Goal: Information Seeking & Learning: Learn about a topic

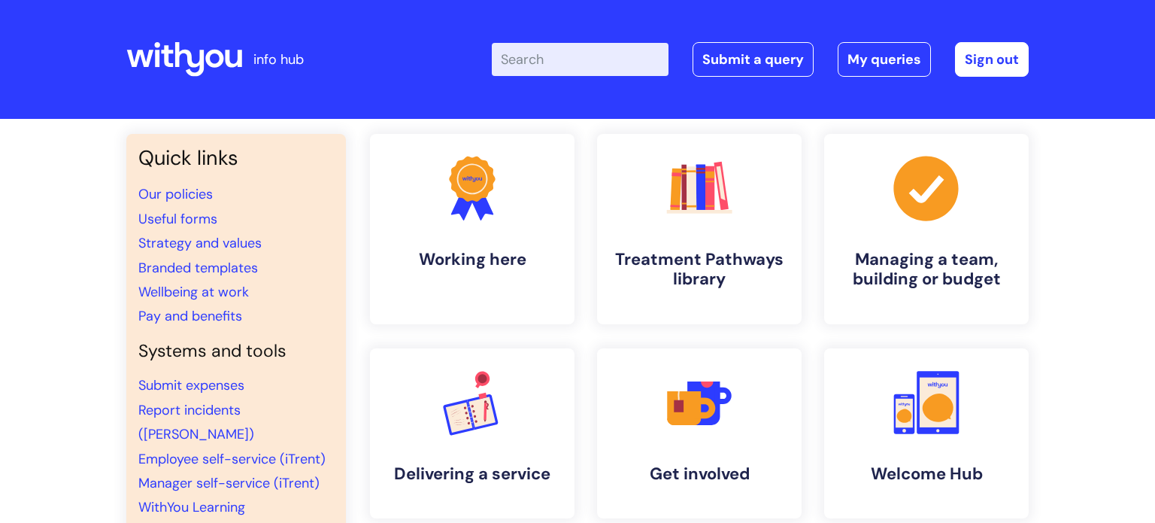
click at [538, 59] on input "Enter your search term here..." at bounding box center [580, 59] width 177 height 33
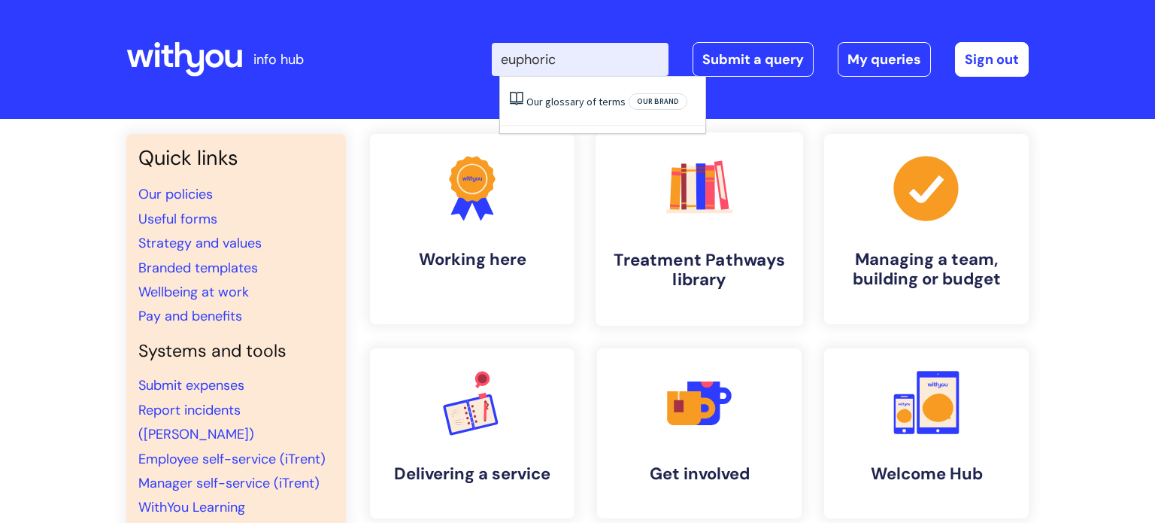
type input "euphoric"
click at [725, 199] on polygon at bounding box center [721, 182] width 9 height 35
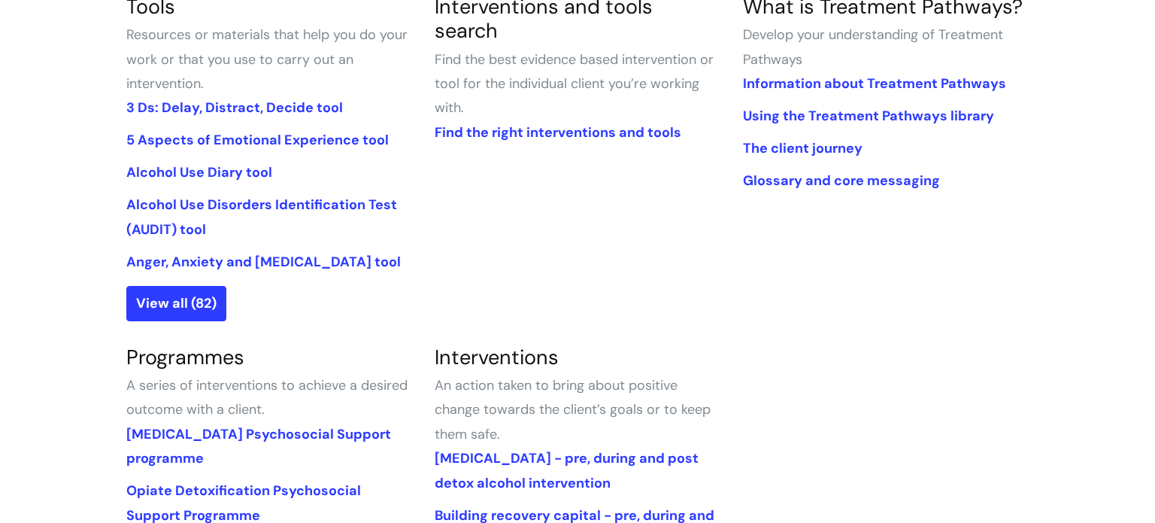
scroll to position [421, 0]
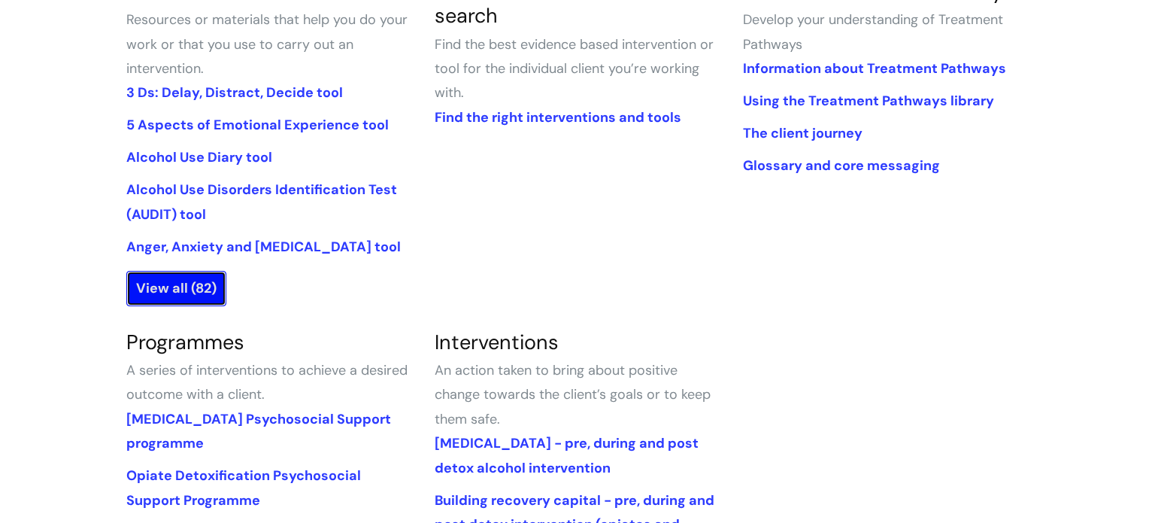
click at [171, 290] on link "View all (82)" at bounding box center [176, 288] width 100 height 35
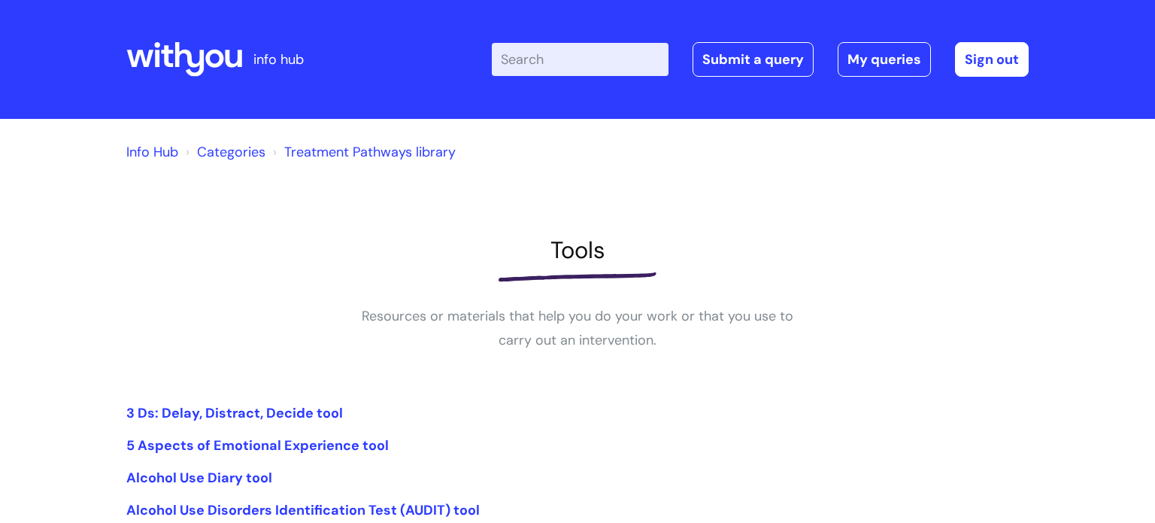
click at [545, 80] on div "Enter your search term here... Search Submit a query My queries Welcome [PERSON…" at bounding box center [690, 59] width 679 height 89
click at [545, 75] on input "Enter your search term here..." at bounding box center [580, 59] width 177 height 33
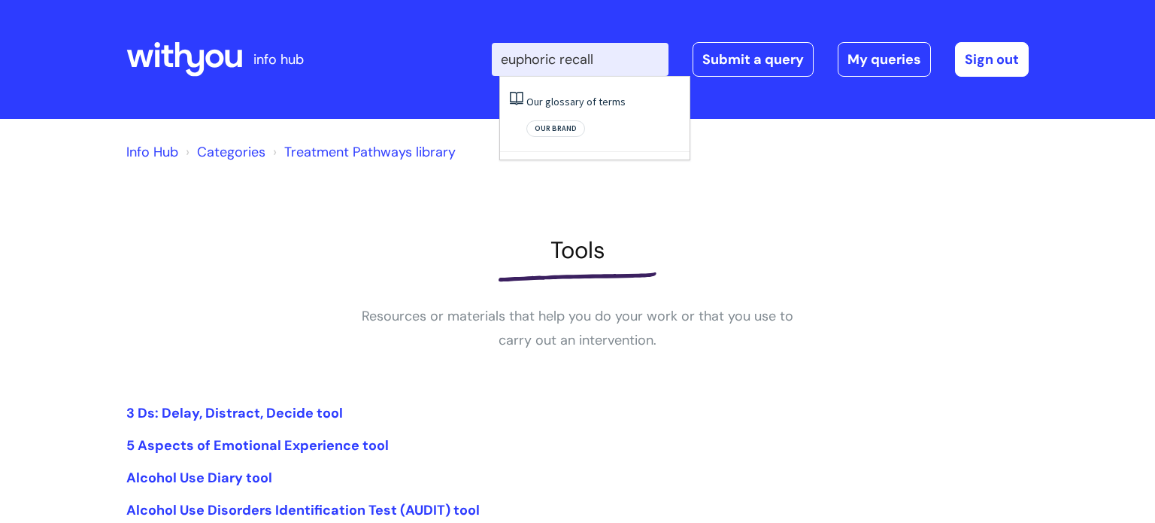
type input "euphoric recall"
click button "Search" at bounding box center [0, 0] width 0 height 0
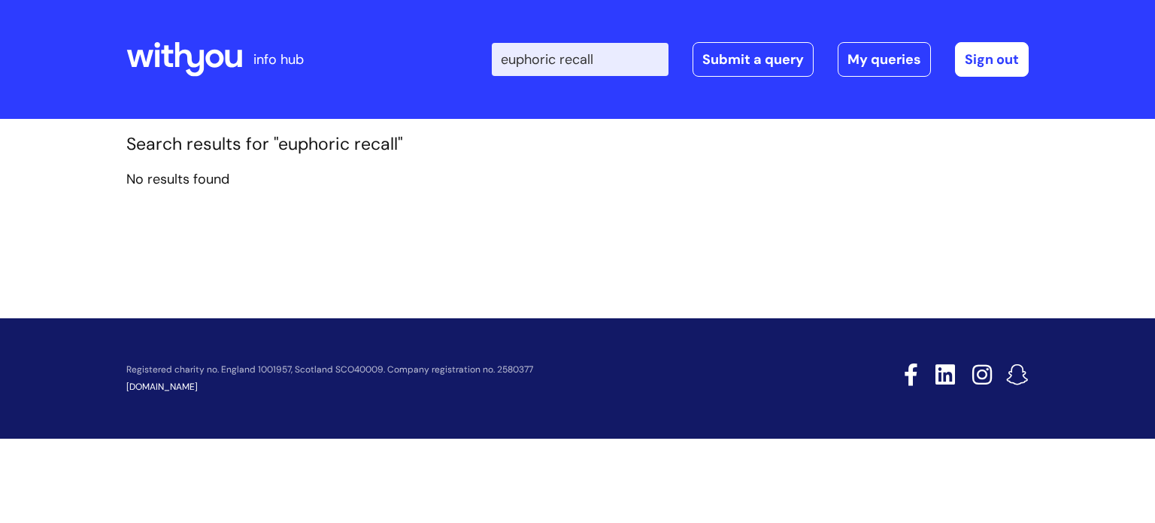
click at [533, 71] on input "euphoric recall" at bounding box center [580, 59] width 177 height 33
type input "recall"
click button "Search" at bounding box center [0, 0] width 0 height 0
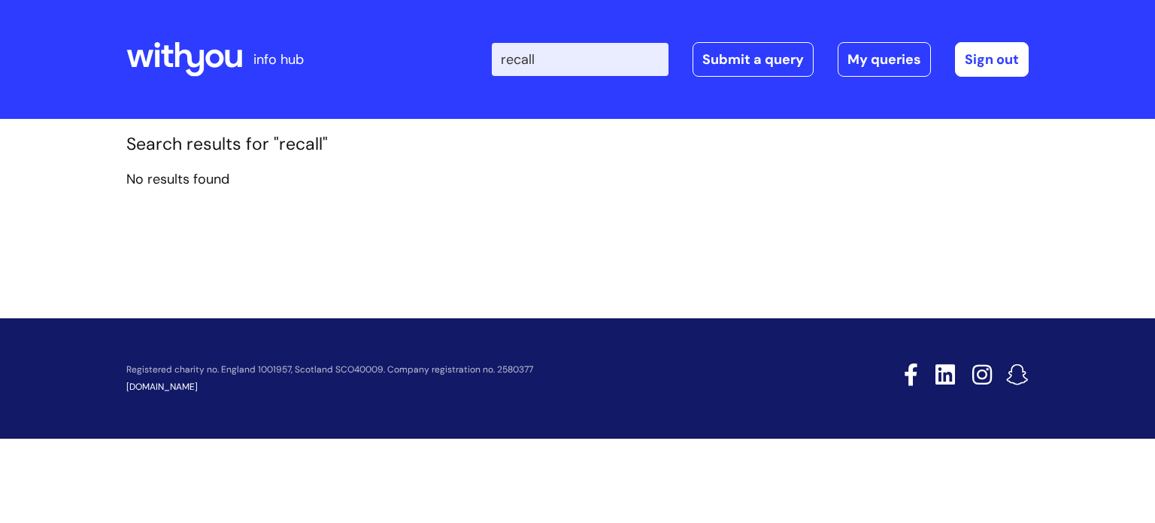
click at [522, 56] on input "recall" at bounding box center [580, 59] width 177 height 33
click at [196, 60] on icon at bounding box center [184, 59] width 116 height 36
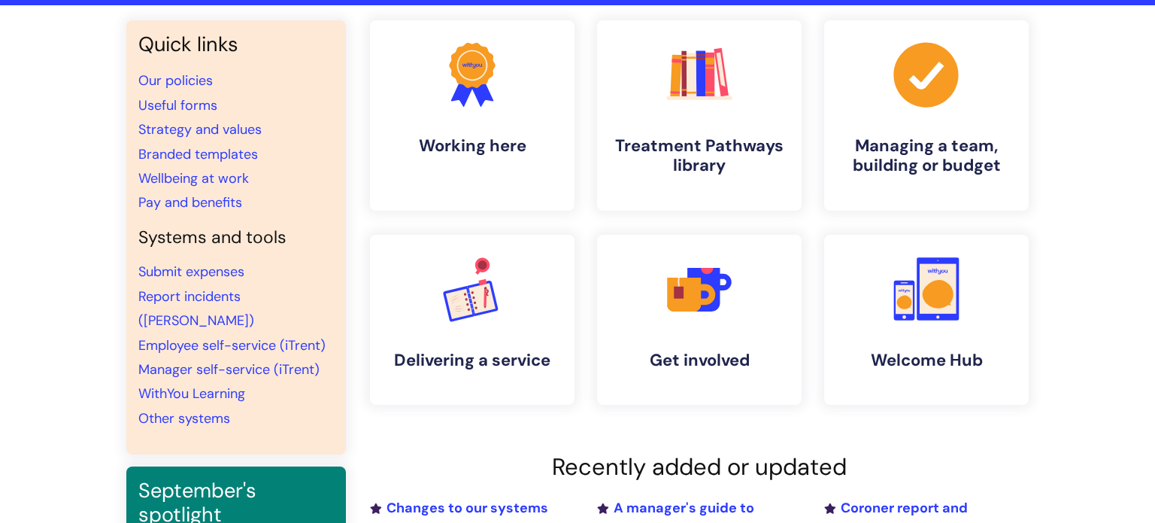
scroll to position [83, 0]
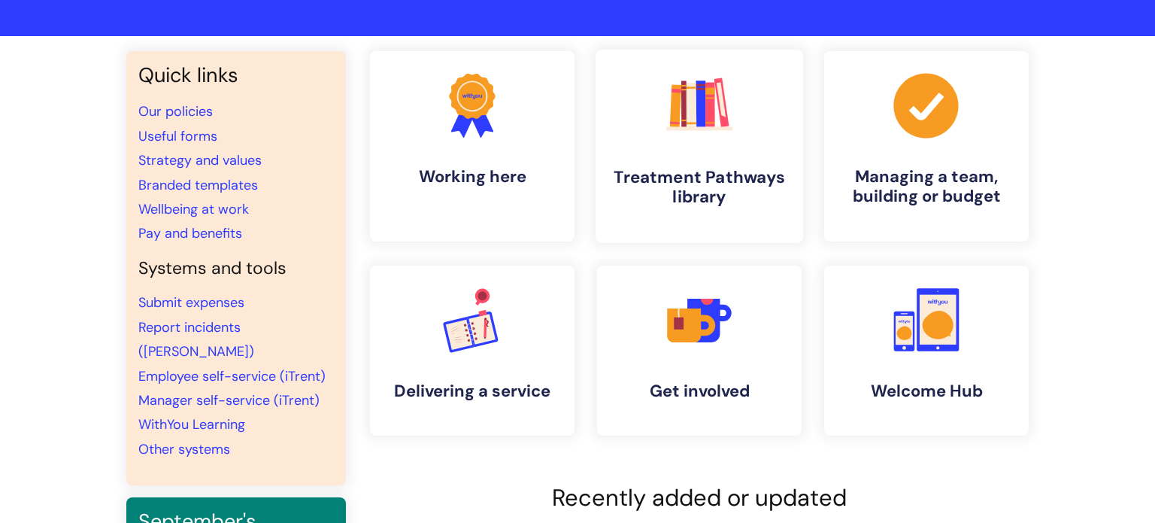
click at [648, 138] on link ".cls-1{fill:#f89b22;}.cls-1,.cls-2,.cls-3,.cls-4,.cls-5,.cls-6,.cls-7{stroke-wi…" at bounding box center [700, 146] width 208 height 193
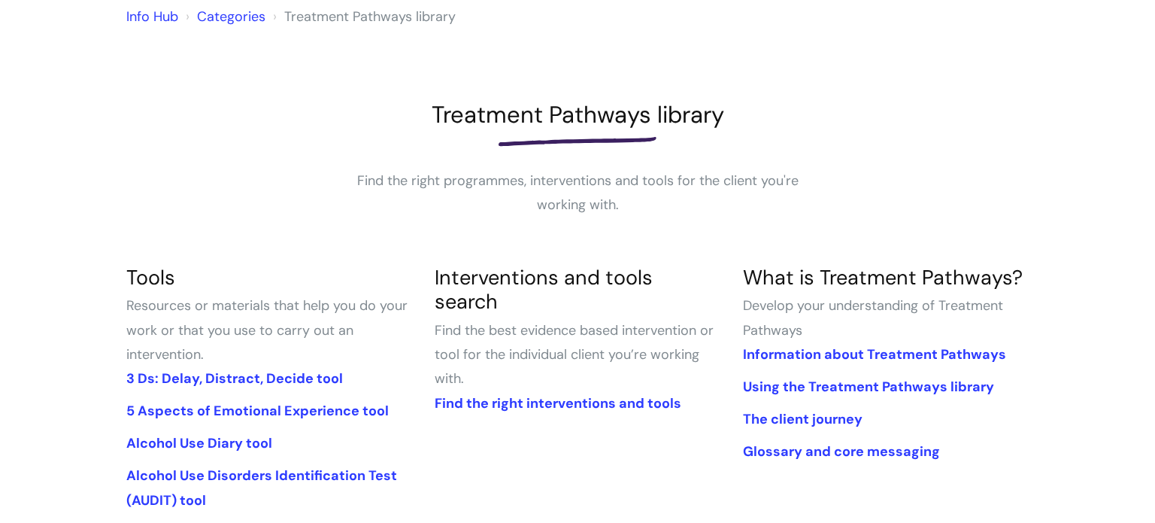
scroll to position [150, 0]
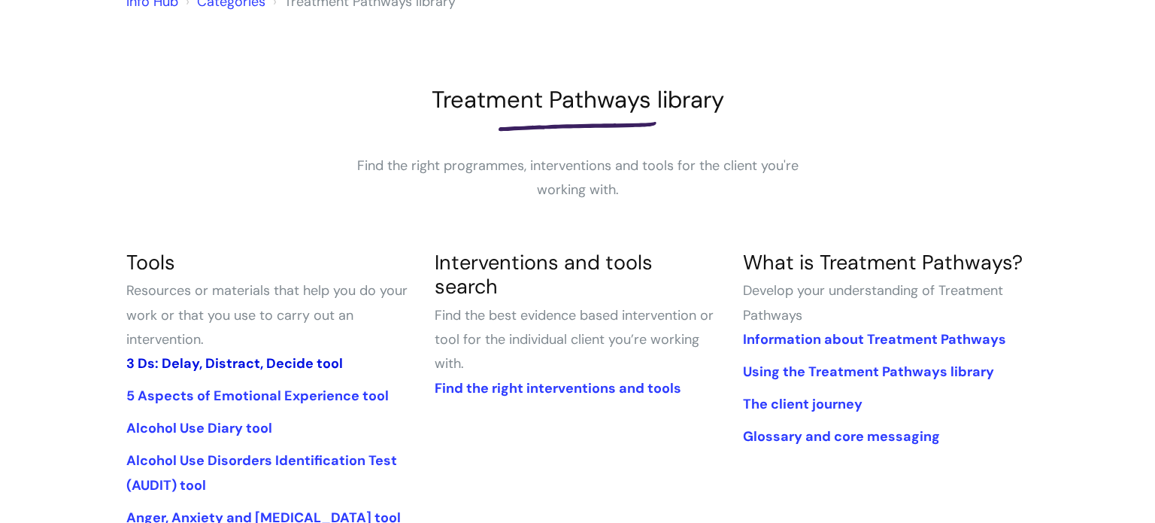
click at [287, 356] on link "3 Ds: Delay, Distract, Decide tool" at bounding box center [234, 363] width 217 height 18
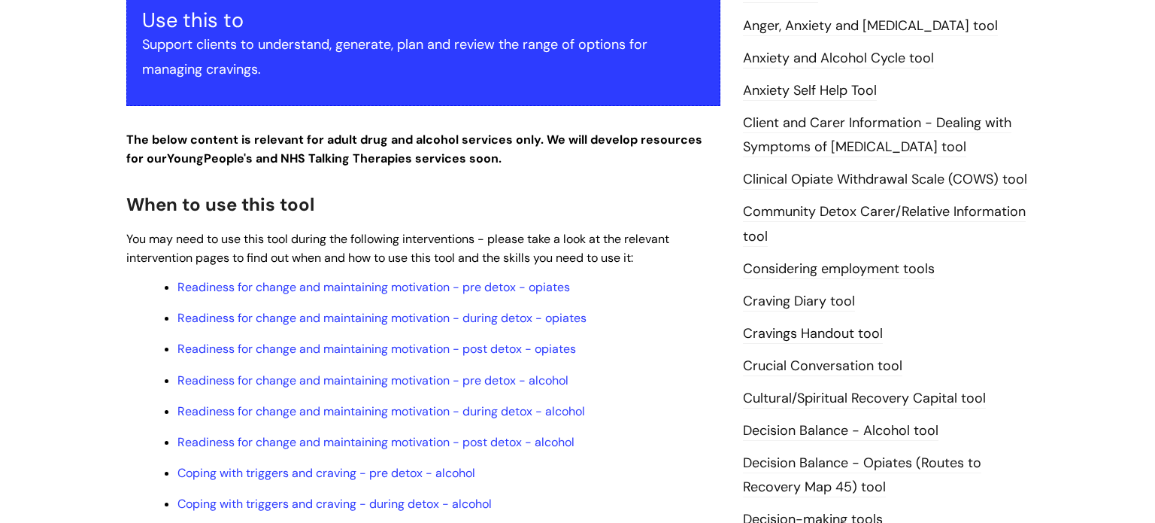
scroll to position [331, 0]
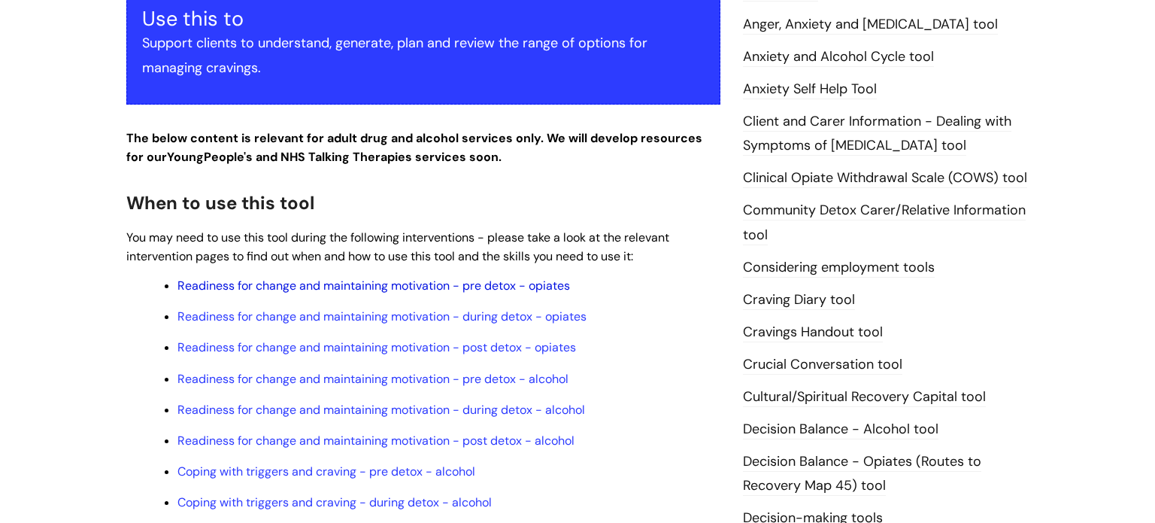
click at [292, 290] on link "Readiness for change and maintaining motivation - pre detox - opiates" at bounding box center [374, 286] width 393 height 16
click at [654, 187] on h2 "When to use this tool" at bounding box center [423, 202] width 594 height 32
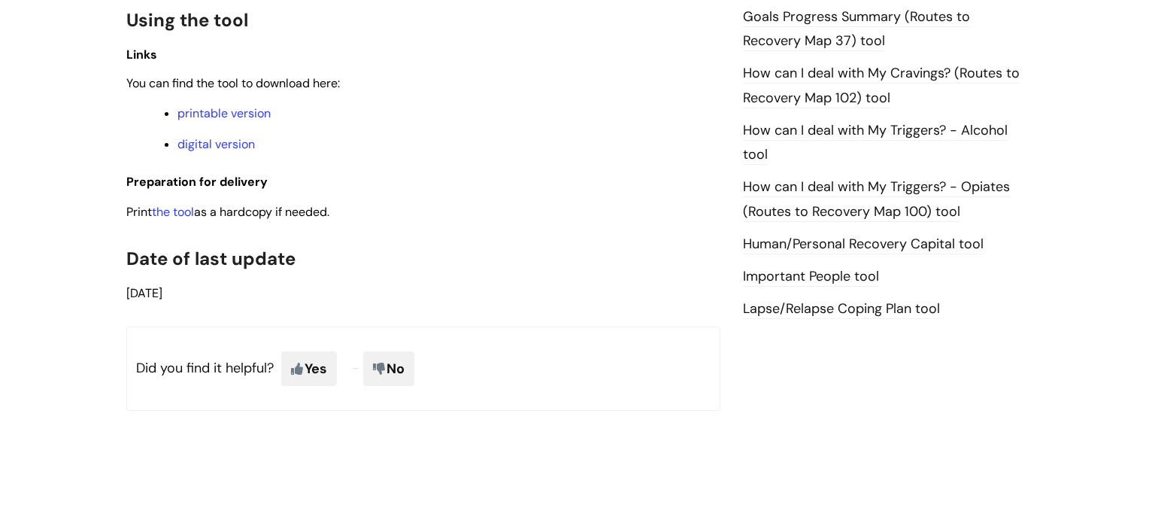
scroll to position [1053, 0]
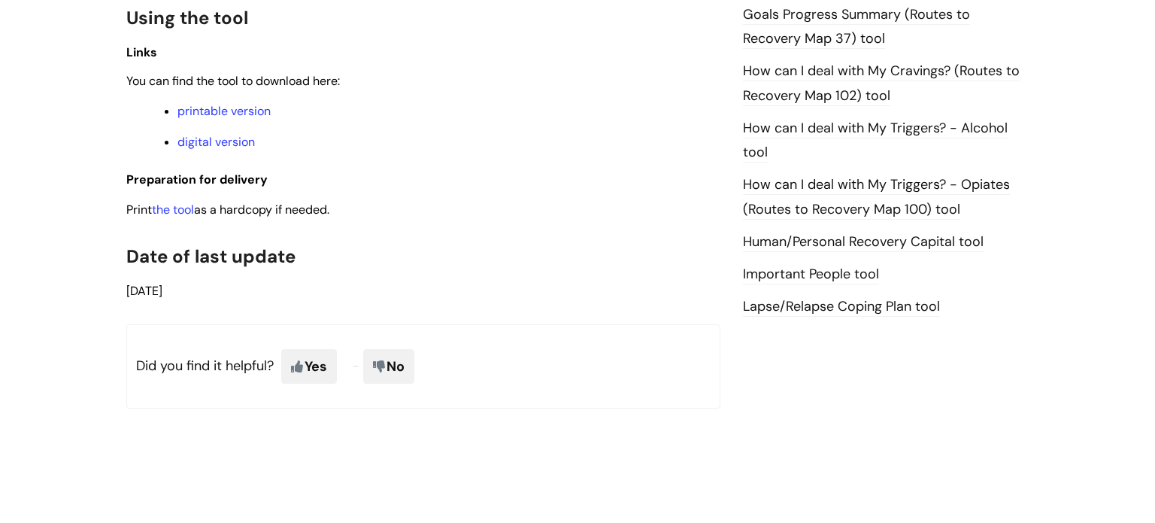
click at [802, 123] on link "How can I deal with My Triggers? - Alcohol tool" at bounding box center [875, 141] width 265 height 44
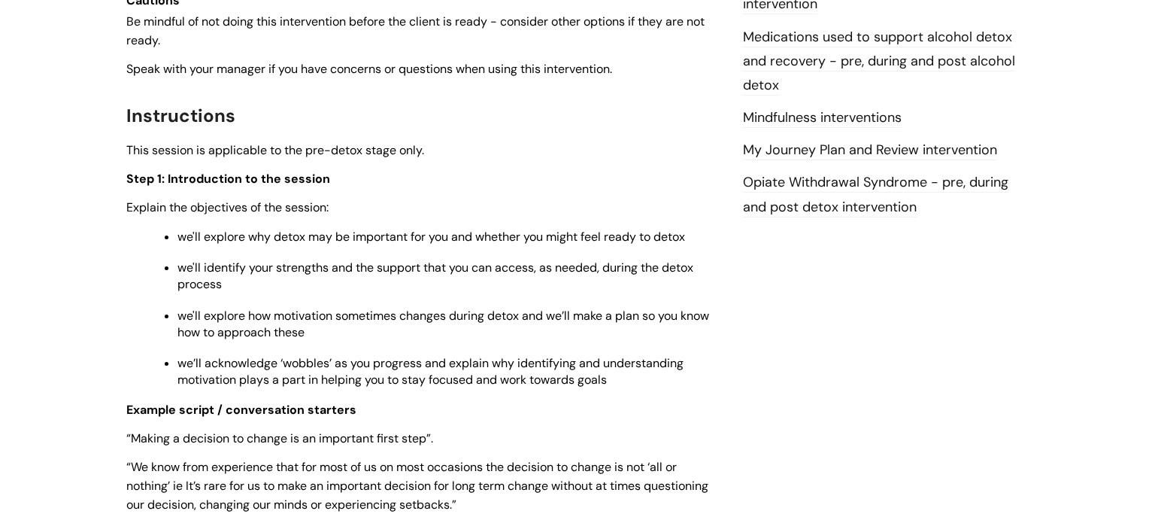
scroll to position [1775, 0]
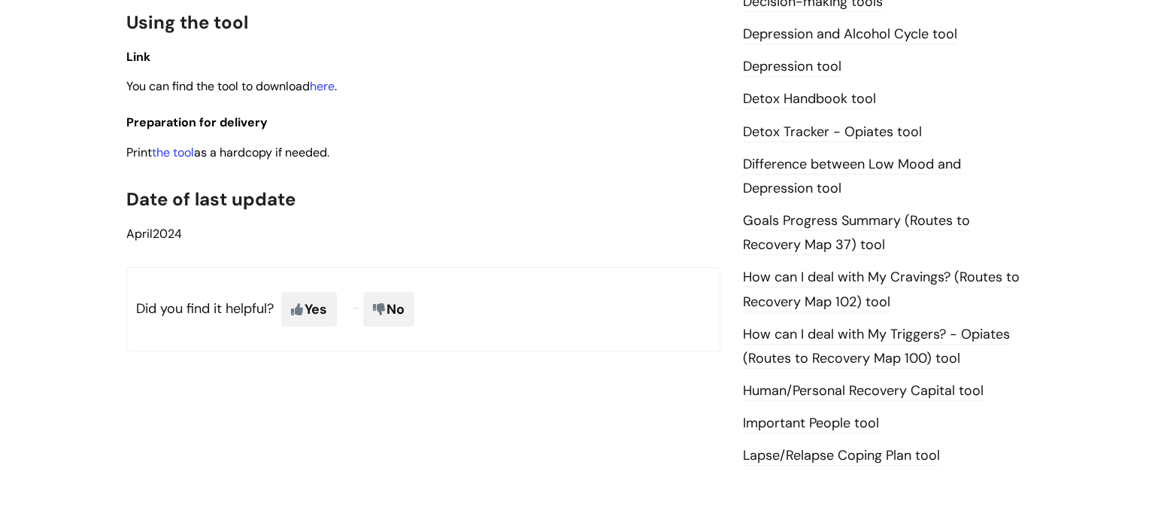
scroll to position [903, 0]
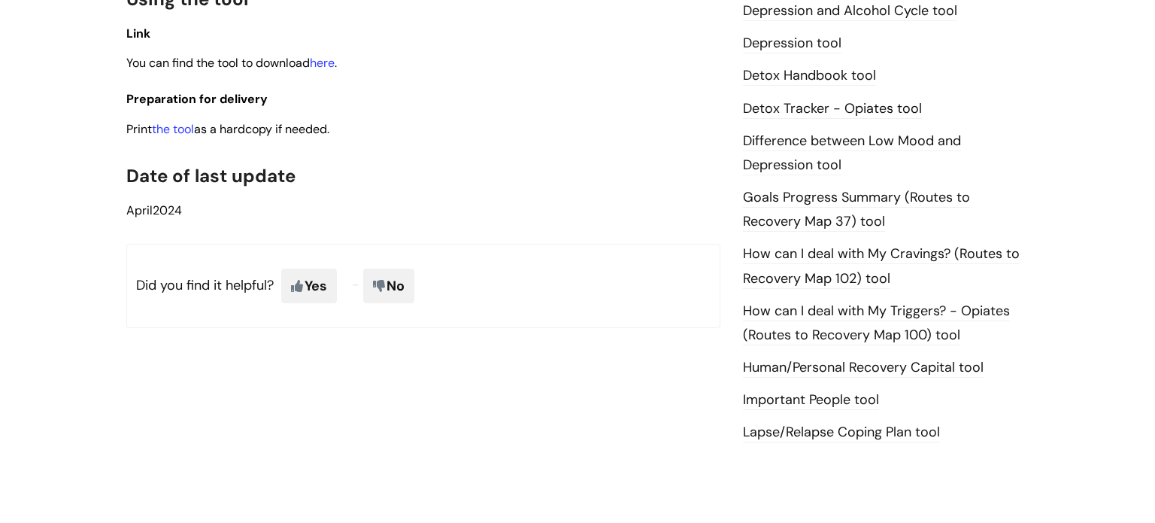
click at [757, 326] on link "How can I deal with My Triggers? - Opiates (Routes to Recovery Map 100) tool" at bounding box center [876, 324] width 267 height 44
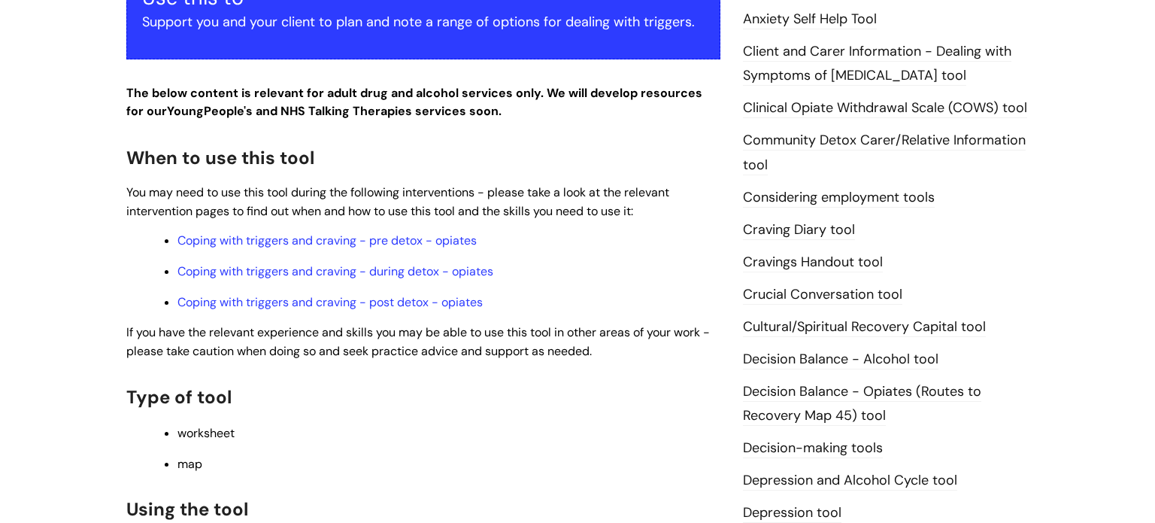
scroll to position [481, 0]
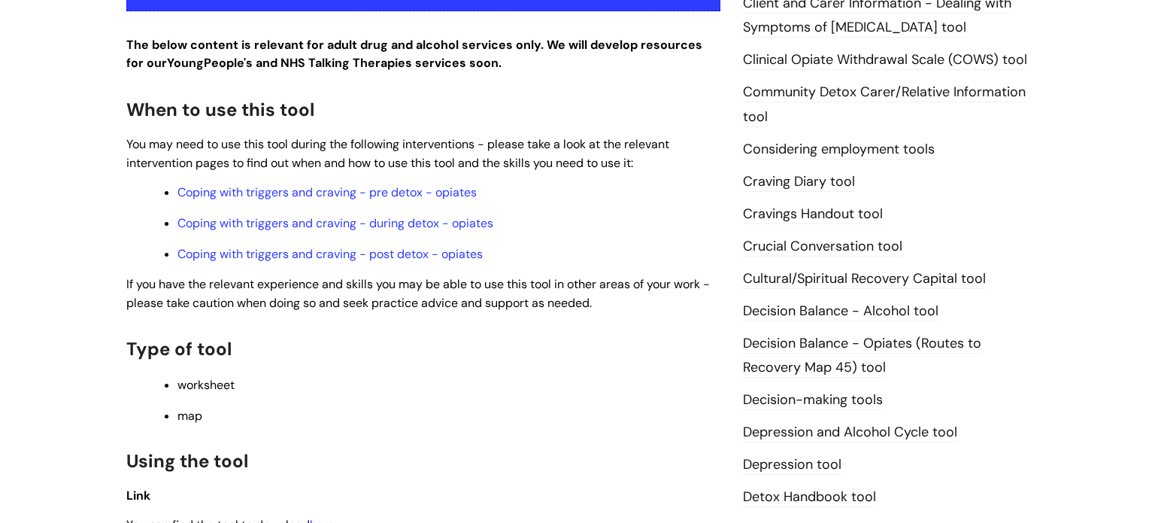
click at [780, 275] on link "Cultural/Spiritual Recovery Capital tool" at bounding box center [864, 279] width 243 height 20
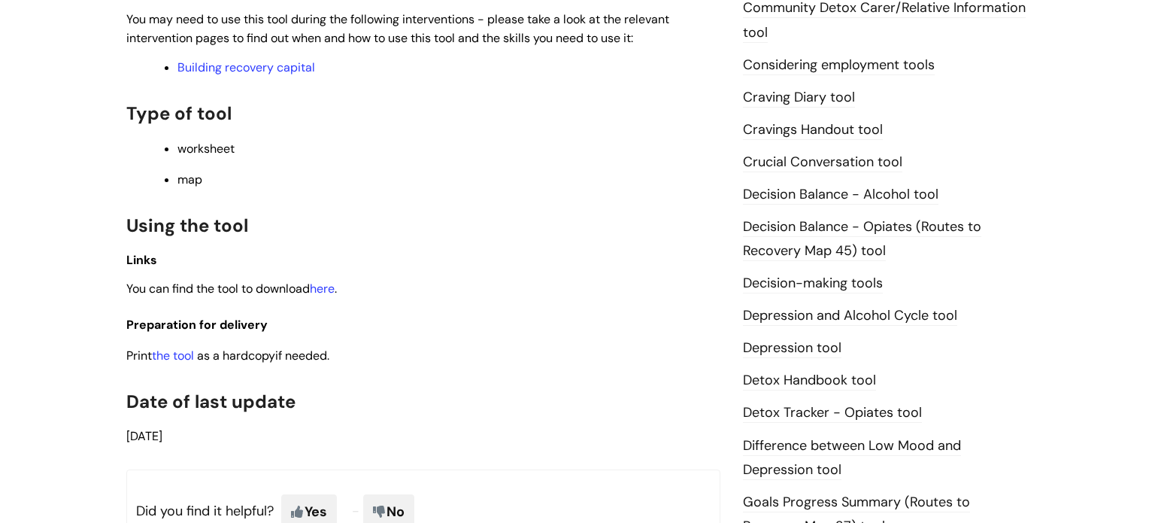
scroll to position [542, 0]
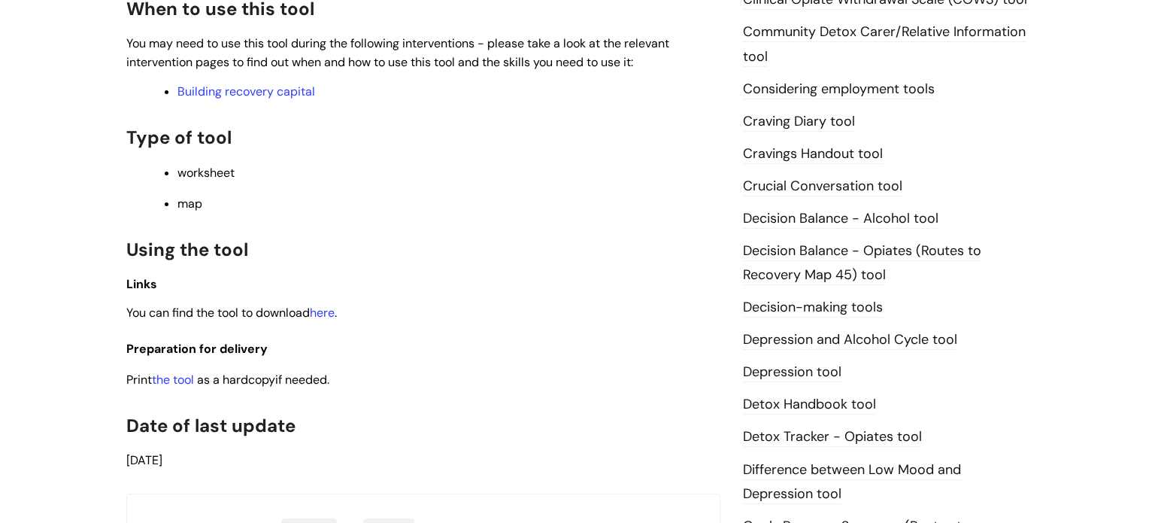
click at [890, 338] on link "Depression and Alcohol Cycle tool" at bounding box center [850, 340] width 214 height 20
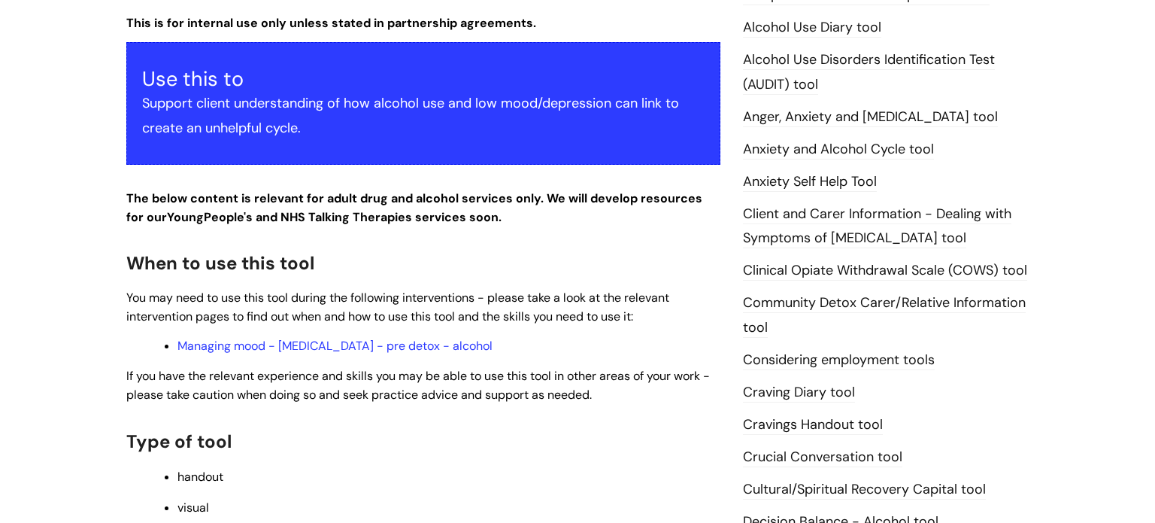
scroll to position [241, 0]
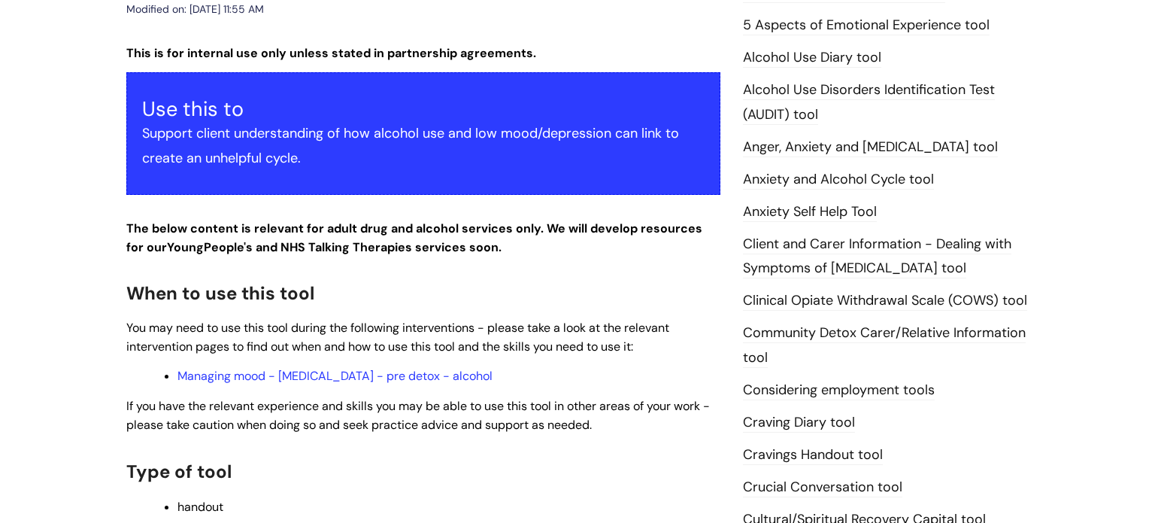
click at [1106, 155] on div "Info Hub Categories Treatment Pathways library Tools [MEDICAL_DATA] and Alcohol…" at bounding box center [577, 518] width 1155 height 1280
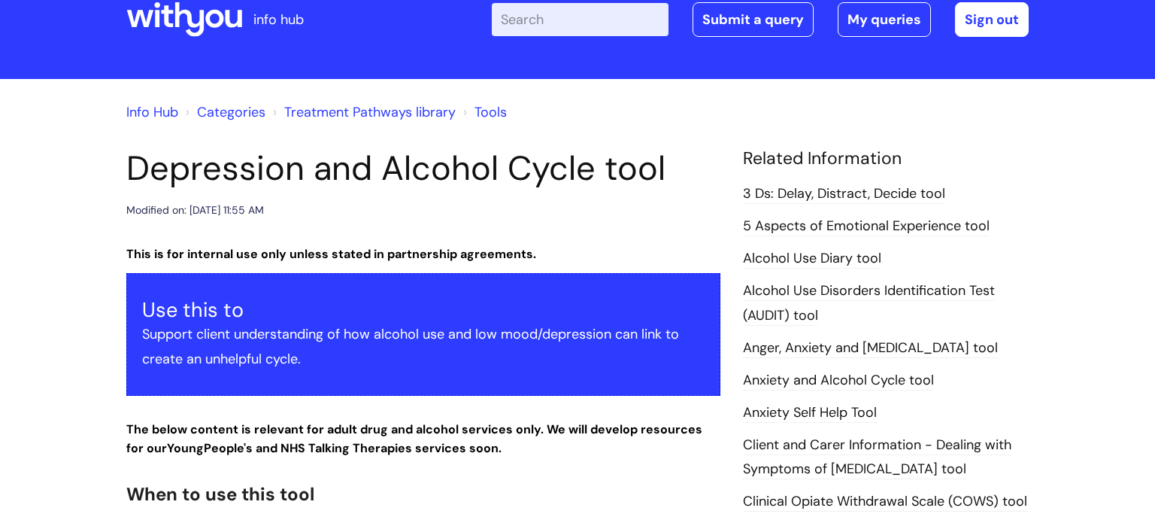
scroll to position [0, 0]
